Goal: Check status: Check status

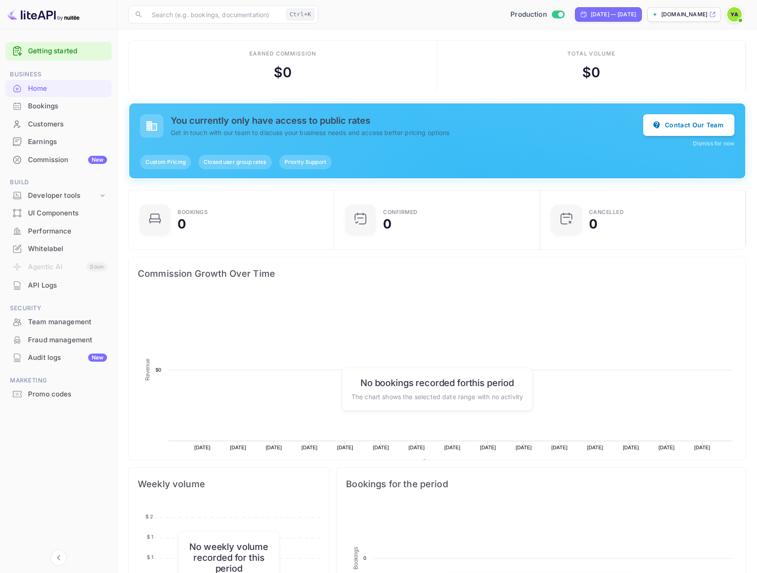
scroll to position [140, 194]
click at [42, 126] on div "Customers" at bounding box center [67, 124] width 79 height 10
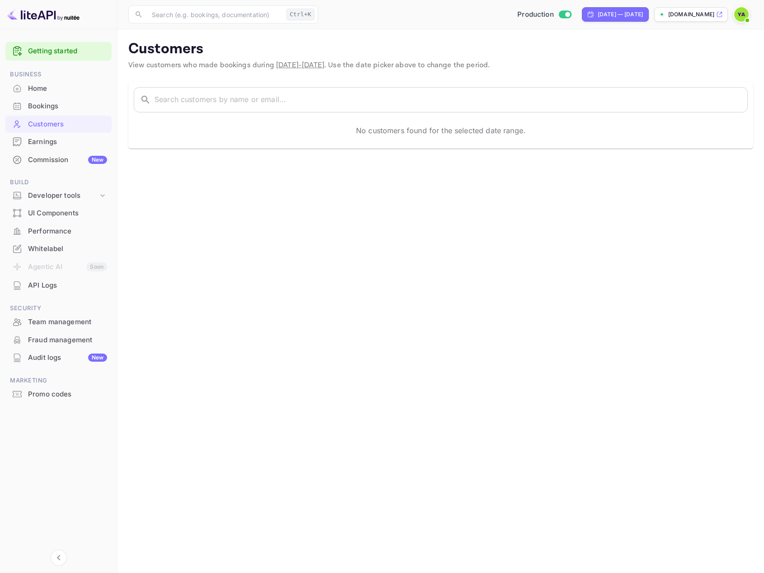
click at [41, 155] on div "Commission New" at bounding box center [67, 160] width 79 height 10
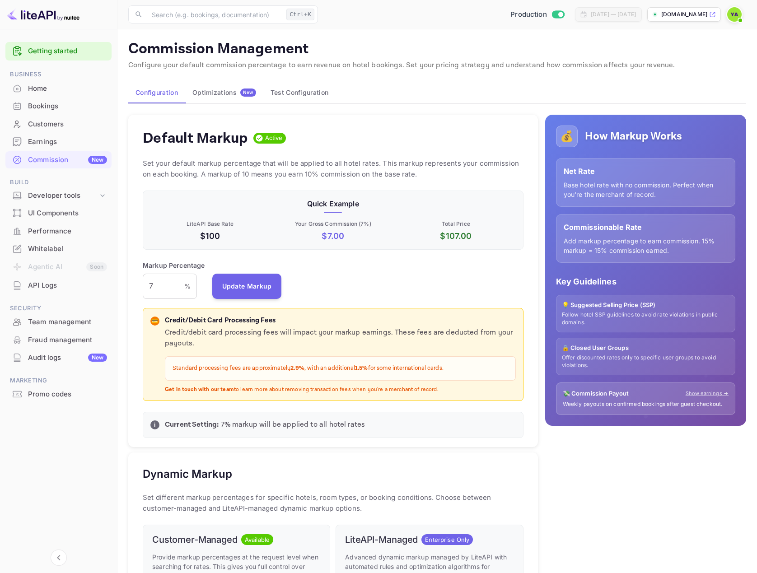
scroll to position [154, 373]
click at [551, 14] on input "Switch to Sandbox mode" at bounding box center [560, 14] width 18 height 6
checkbox input "false"
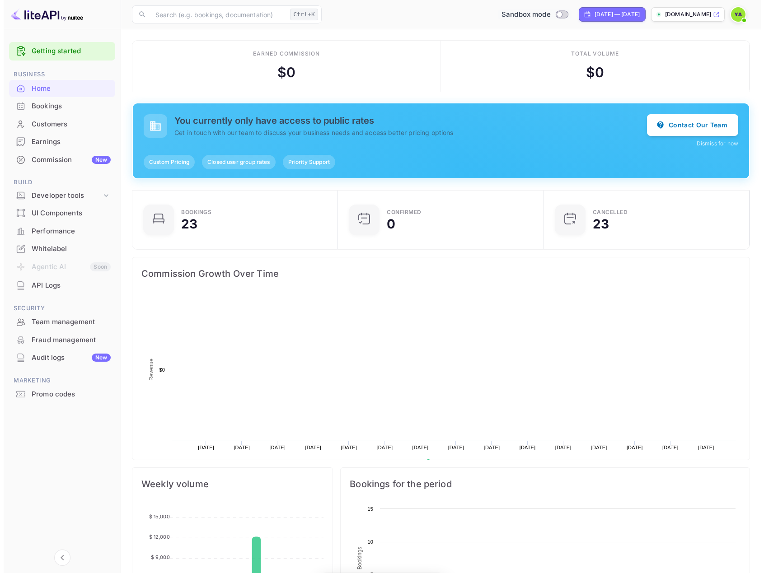
scroll to position [140, 194]
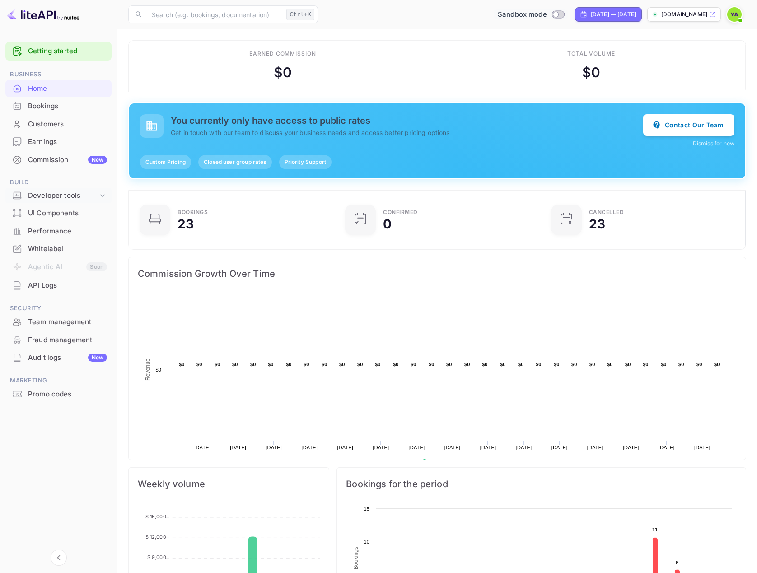
click at [51, 198] on div "Developer tools" at bounding box center [63, 196] width 70 height 10
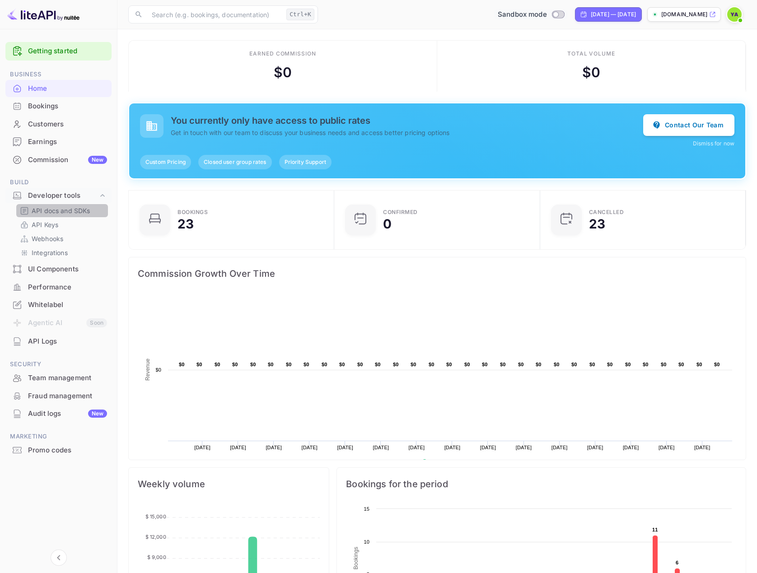
click at [52, 212] on p "API docs and SDKs" at bounding box center [61, 210] width 59 height 9
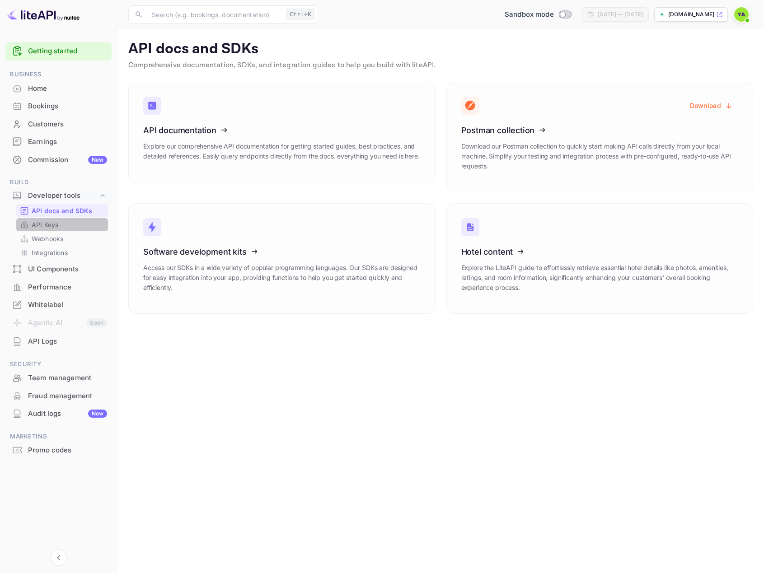
click at [59, 224] on link "API Keys" at bounding box center [62, 224] width 84 height 9
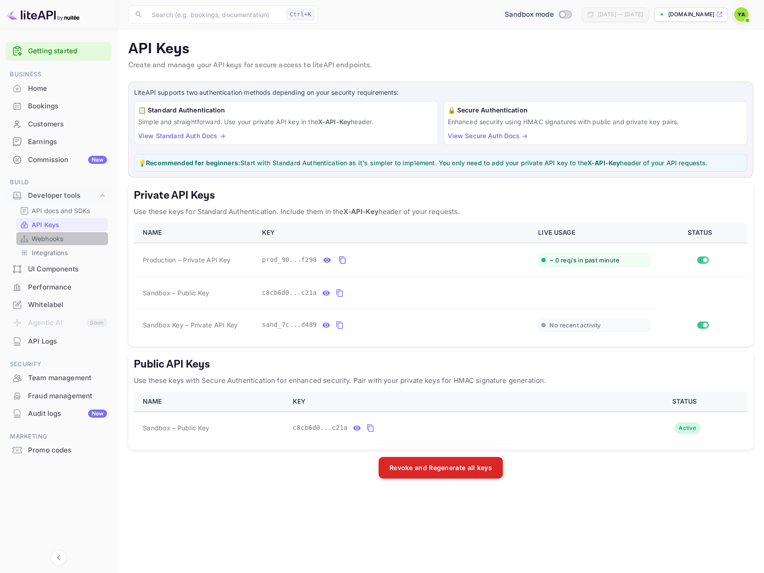
drag, startPoint x: 51, startPoint y: 238, endPoint x: 53, endPoint y: 233, distance: 6.3
click at [51, 238] on p "Webhooks" at bounding box center [48, 238] width 32 height 9
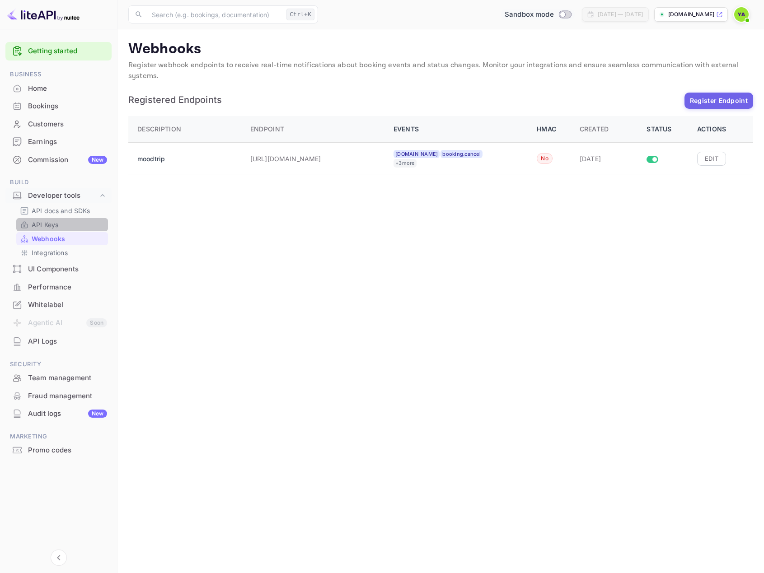
click at [50, 226] on p "API Keys" at bounding box center [45, 224] width 27 height 9
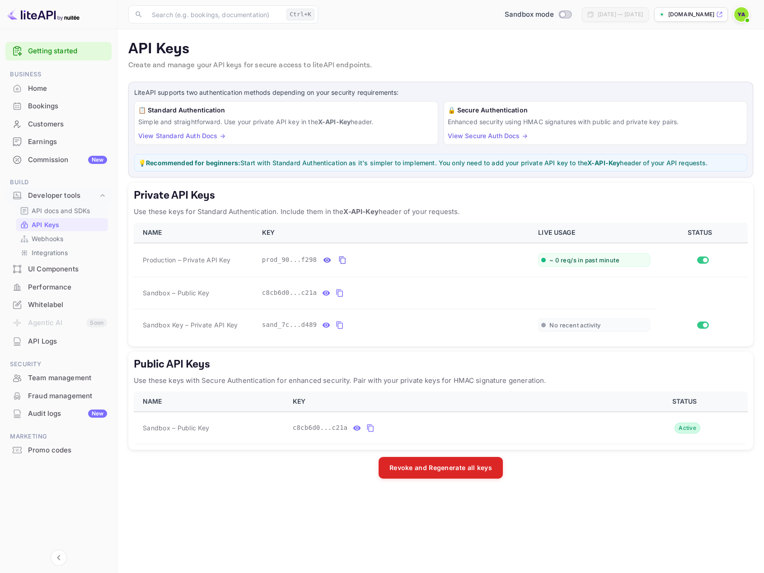
click at [46, 215] on p "API docs and SDKs" at bounding box center [61, 210] width 59 height 9
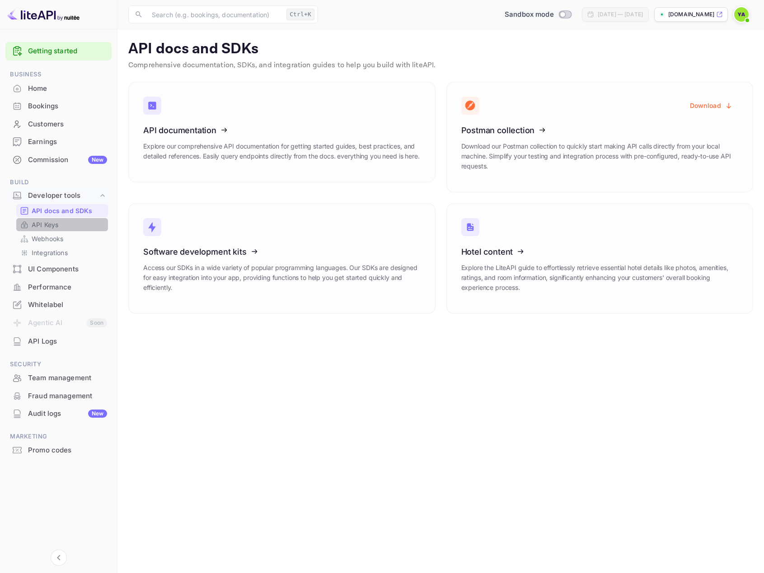
click at [45, 227] on p "API Keys" at bounding box center [45, 224] width 27 height 9
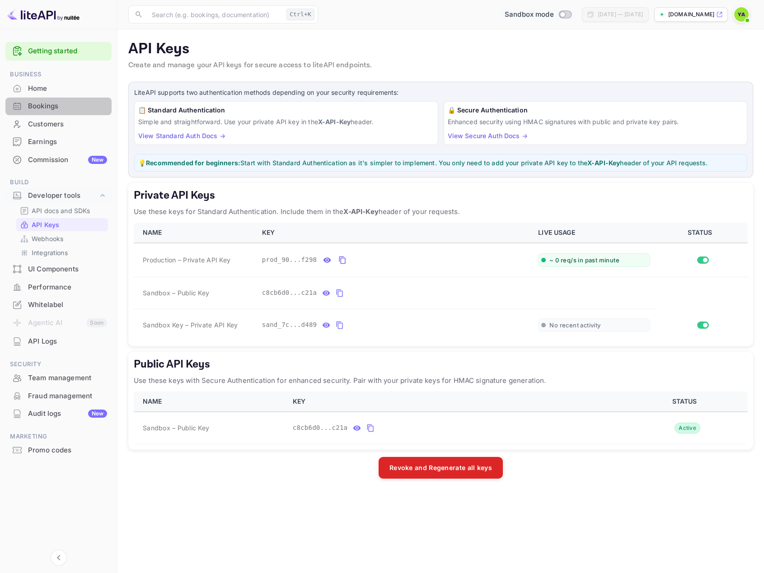
click at [57, 107] on div "Bookings" at bounding box center [67, 106] width 79 height 10
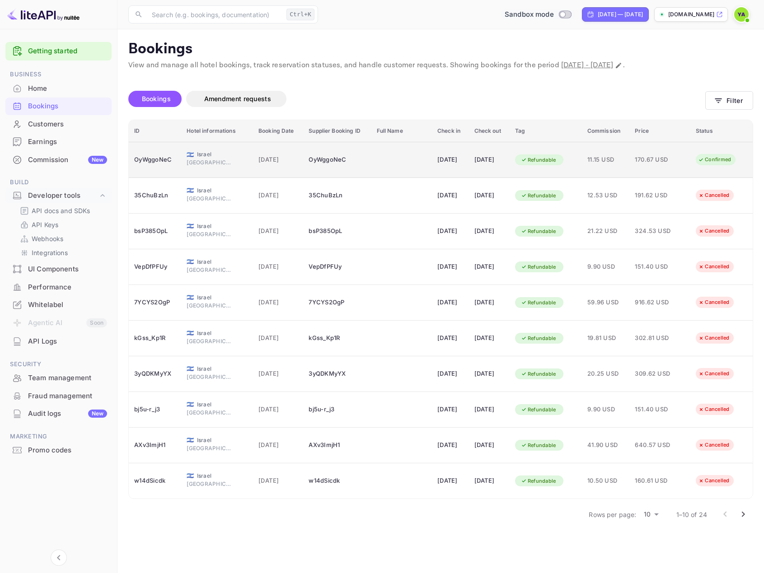
click at [342, 160] on div "OyWggoNeC" at bounding box center [336, 160] width 57 height 14
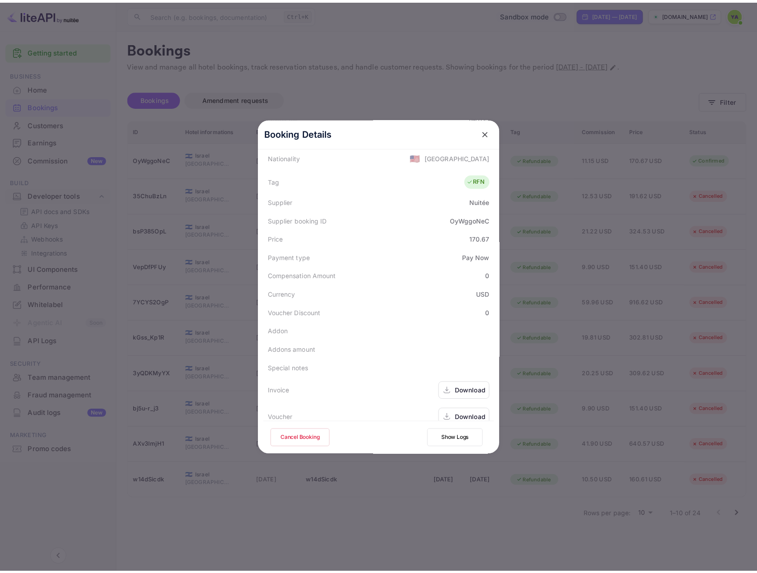
scroll to position [226, 0]
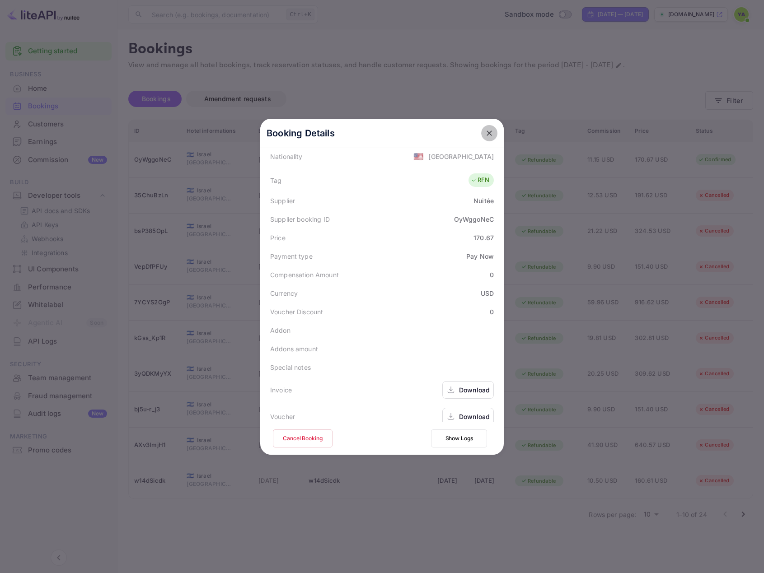
click at [489, 135] on icon "close" at bounding box center [489, 133] width 9 height 9
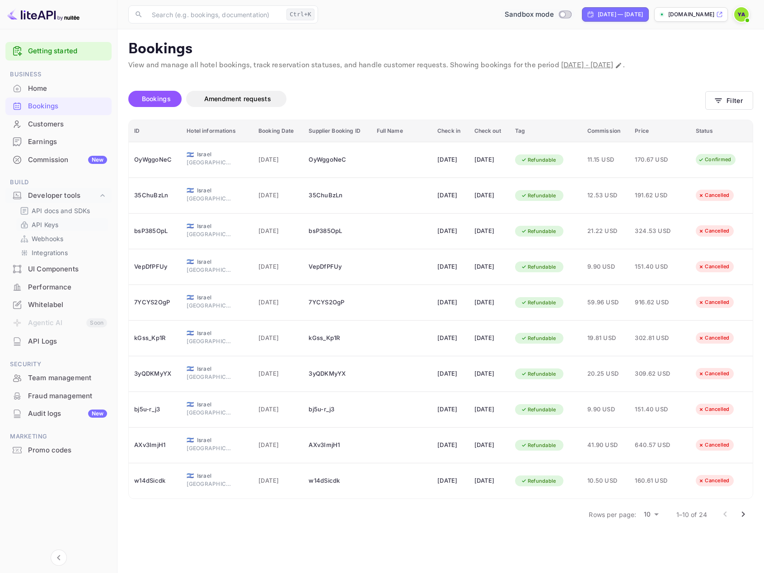
click at [42, 223] on p "API Keys" at bounding box center [45, 224] width 27 height 9
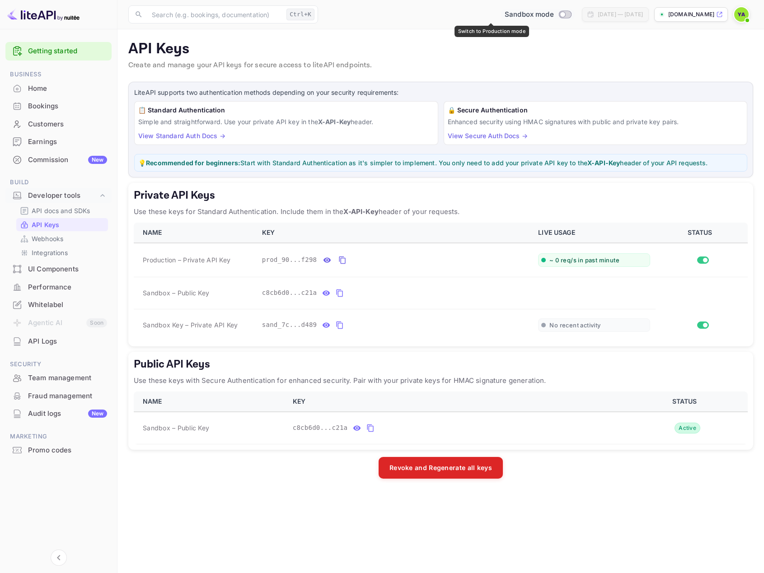
click at [553, 14] on input "Switch to Production mode" at bounding box center [562, 14] width 18 height 6
checkbox input "true"
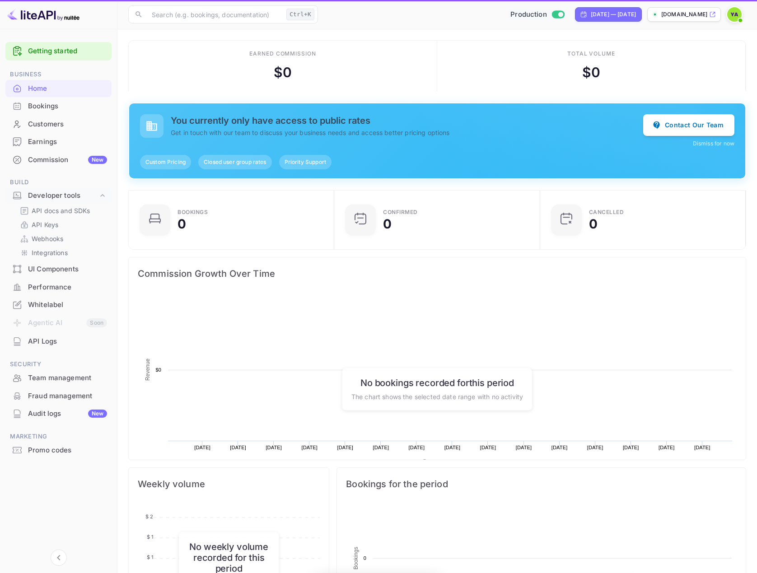
scroll to position [140, 194]
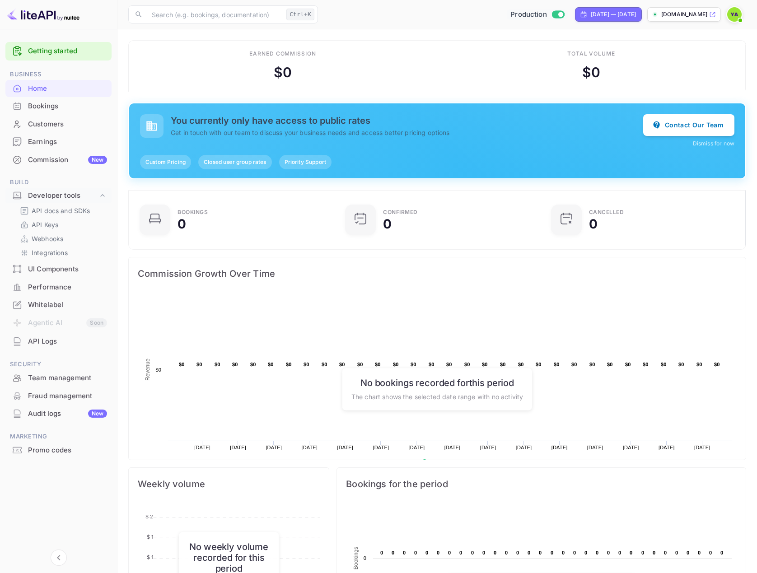
click at [37, 109] on div "Bookings" at bounding box center [67, 106] width 79 height 10
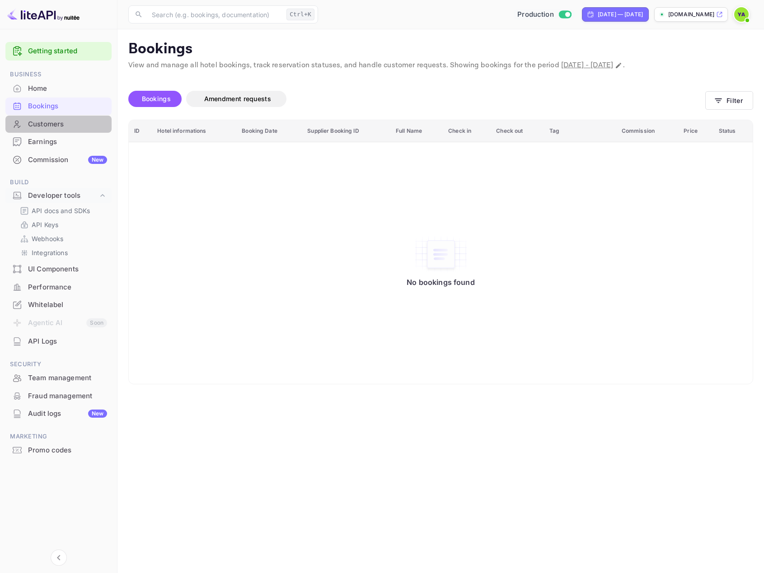
click at [37, 127] on div "Customers" at bounding box center [67, 124] width 79 height 10
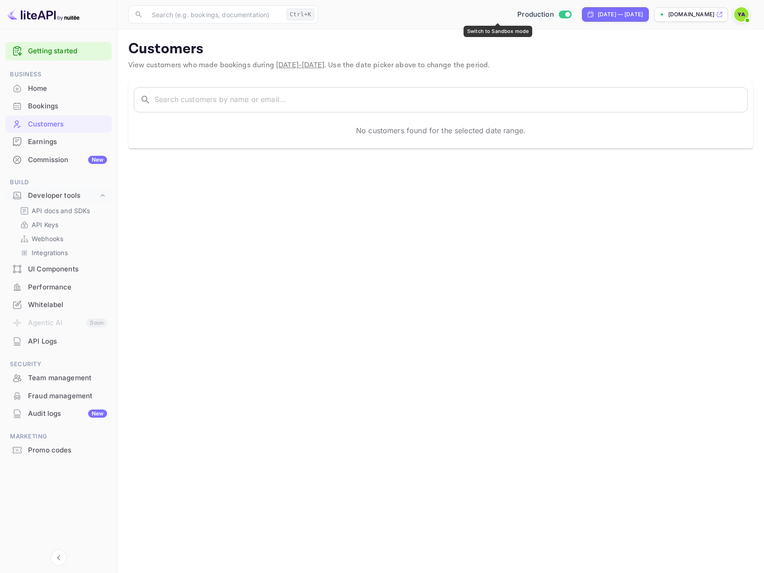
click at [558, 15] on input "Switch to Sandbox mode" at bounding box center [567, 14] width 18 height 6
checkbox input "false"
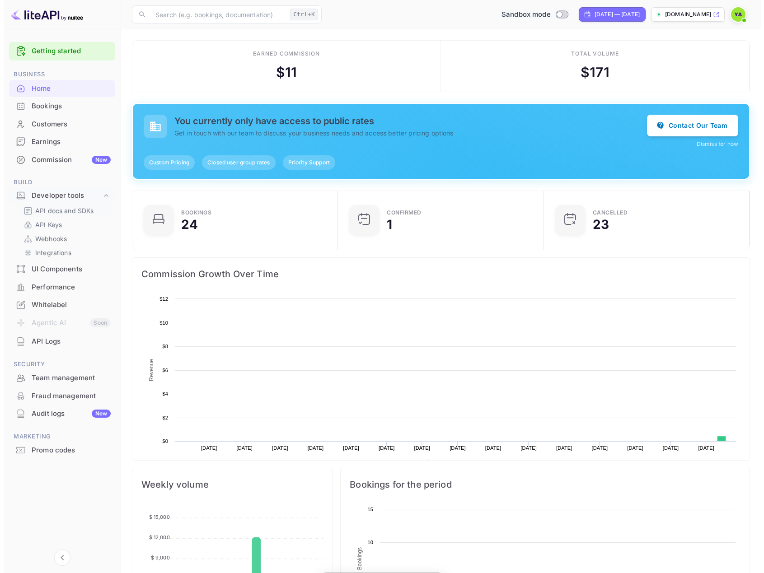
scroll to position [140, 194]
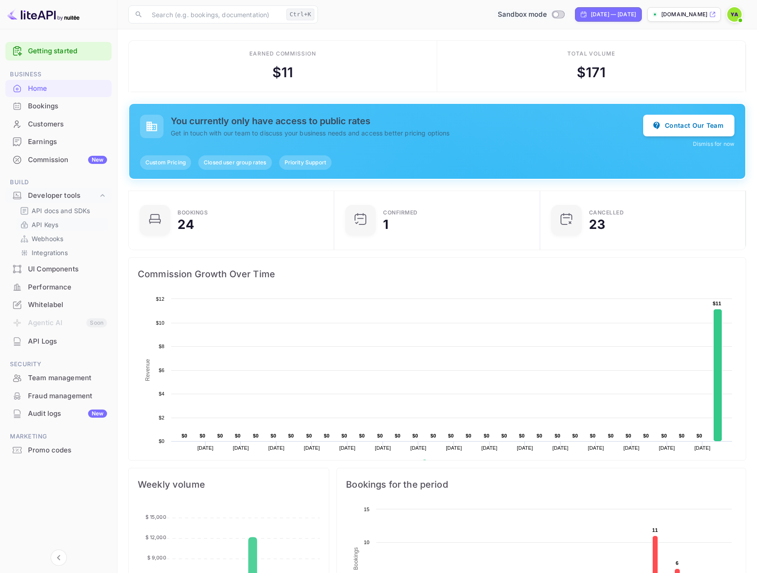
click at [49, 223] on p "API Keys" at bounding box center [45, 224] width 27 height 9
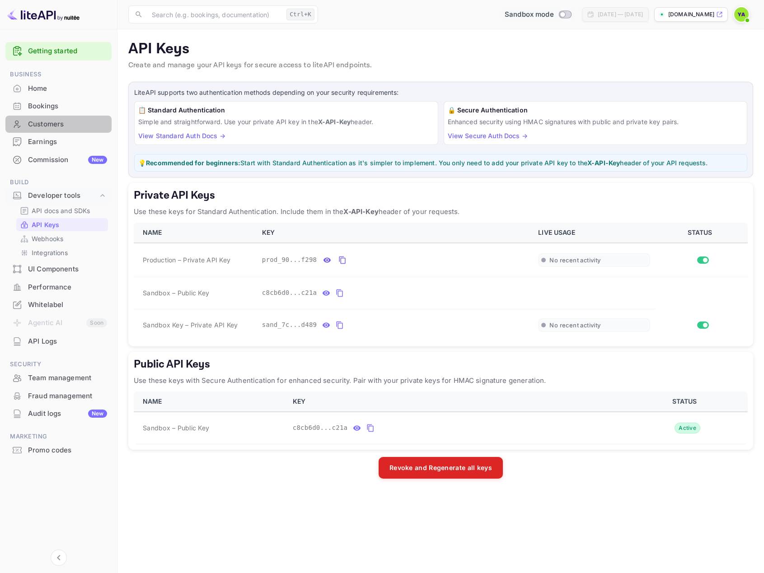
click at [43, 125] on div "Customers" at bounding box center [67, 124] width 79 height 10
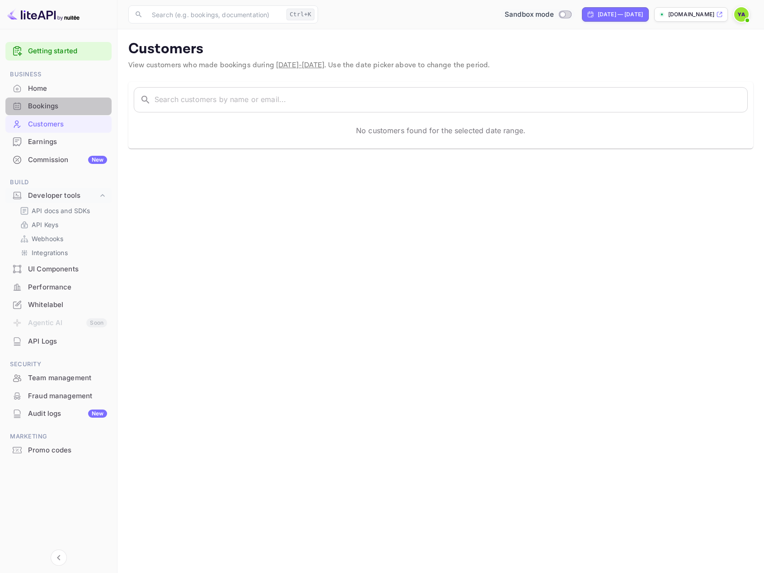
click at [43, 109] on div "Bookings" at bounding box center [67, 106] width 79 height 10
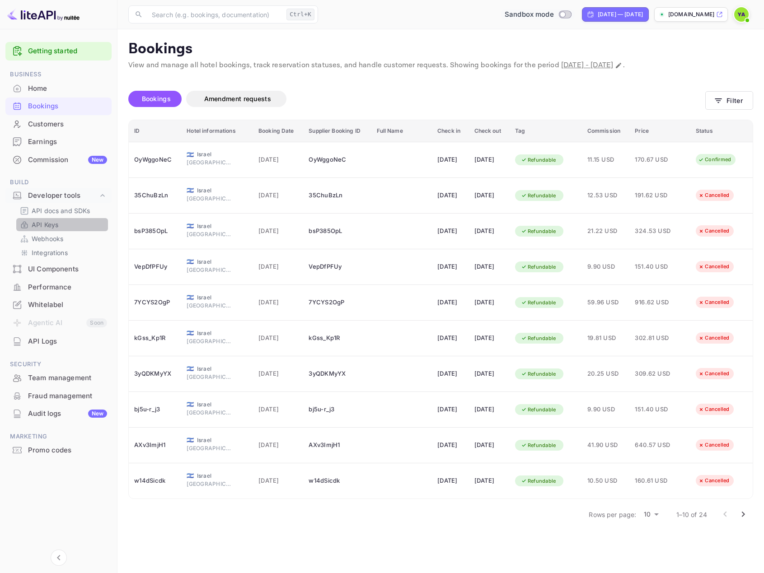
click at [46, 224] on p "API Keys" at bounding box center [45, 224] width 27 height 9
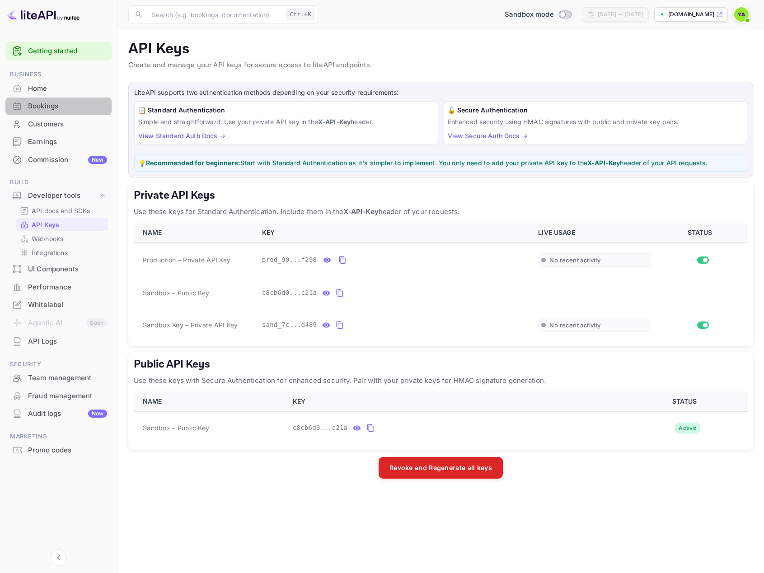
click at [39, 111] on div "Bookings" at bounding box center [67, 106] width 79 height 10
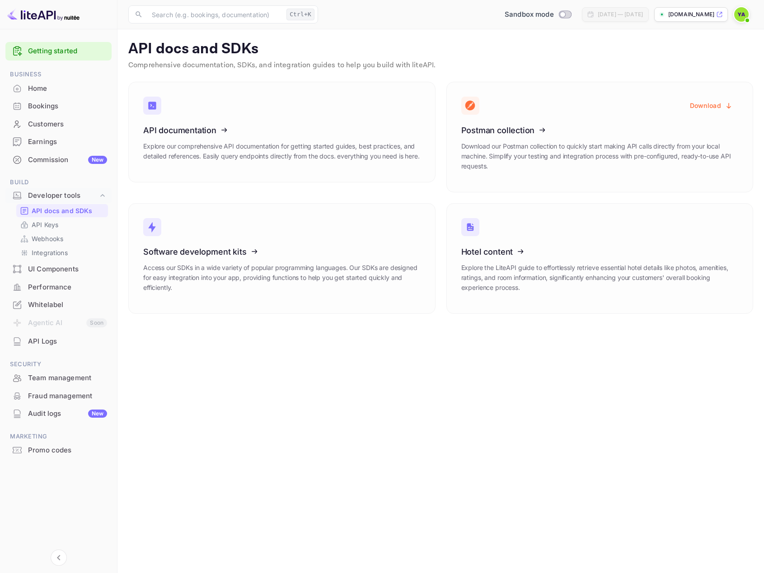
click at [174, 136] on icon at bounding box center [199, 128] width 140 height 93
click at [55, 224] on p "API Keys" at bounding box center [45, 224] width 27 height 9
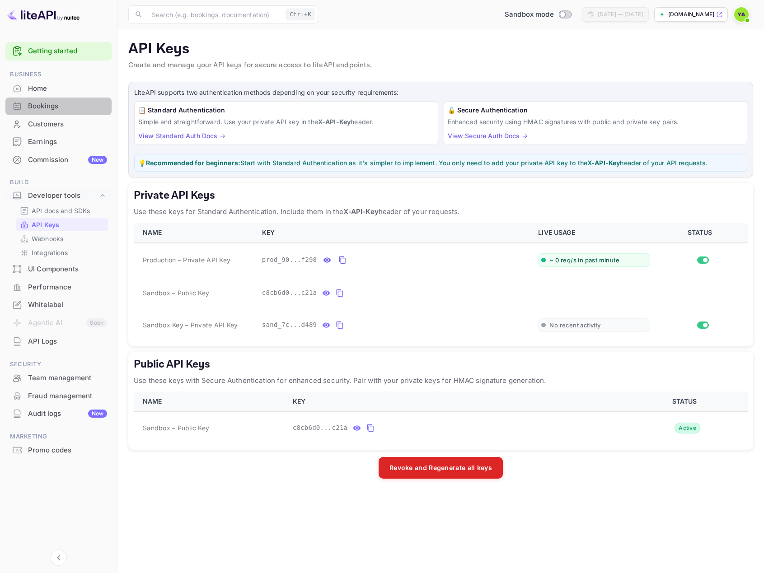
click at [42, 105] on div "Bookings" at bounding box center [67, 106] width 79 height 10
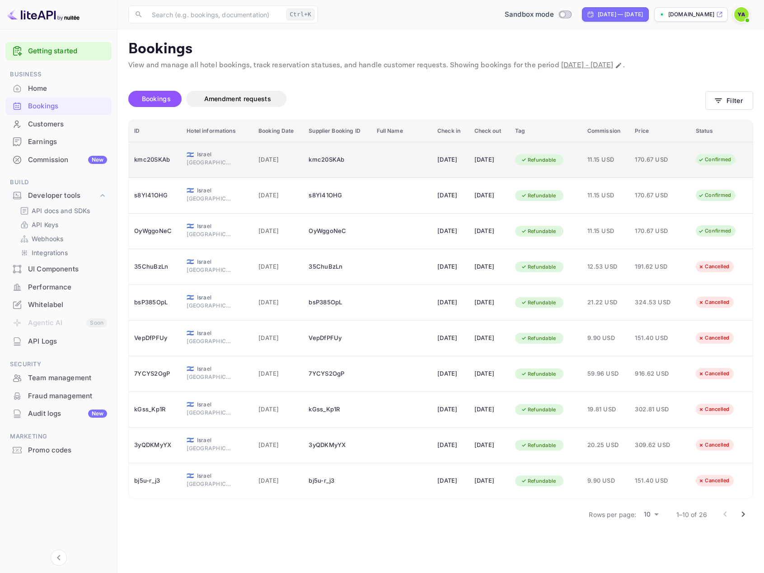
click at [350, 163] on div "kmc20SKAb" at bounding box center [336, 160] width 57 height 14
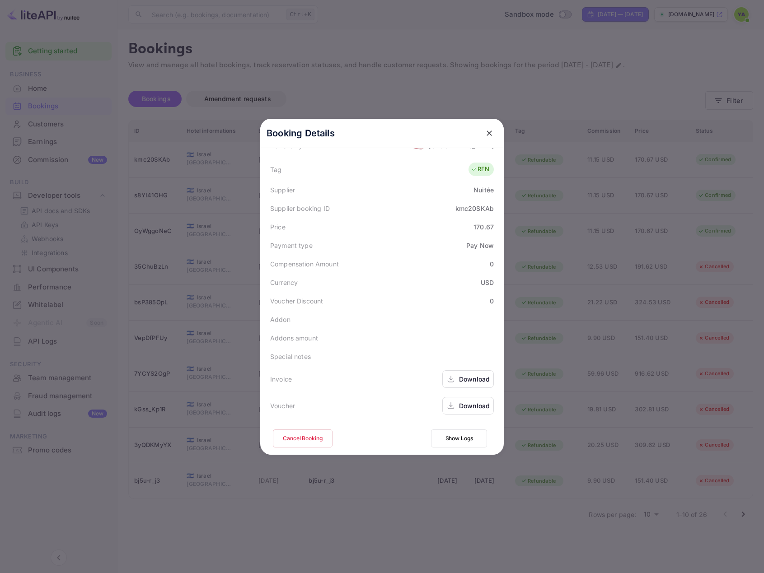
scroll to position [238, 0]
click at [468, 383] on div "Download" at bounding box center [467, 378] width 51 height 18
